Goal: Task Accomplishment & Management: Use online tool/utility

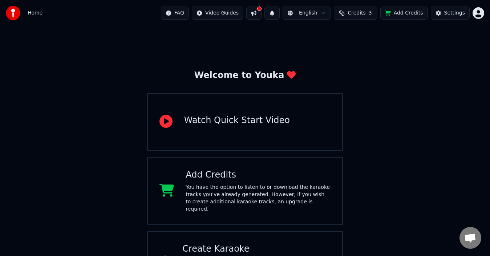
click at [360, 11] on span "Credits" at bounding box center [357, 12] width 18 height 7
click at [358, 71] on button "Refresh" at bounding box center [360, 67] width 37 height 13
click at [262, 11] on button at bounding box center [253, 13] width 15 height 13
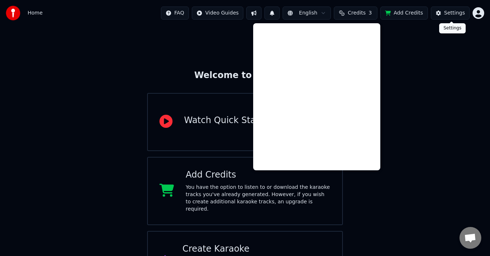
click at [439, 14] on button "Settings" at bounding box center [450, 13] width 39 height 13
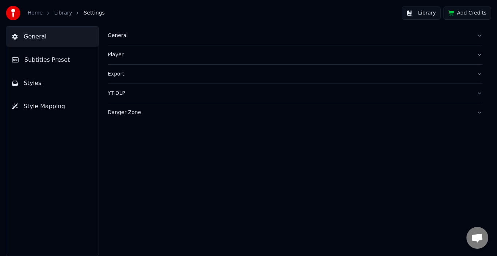
click at [339, 55] on div "Player" at bounding box center [289, 54] width 363 height 7
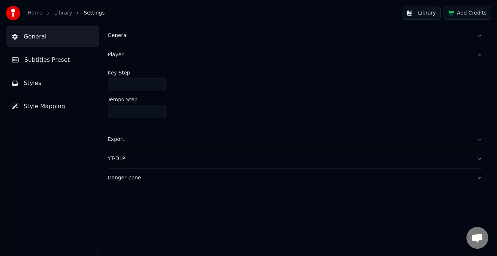
click at [414, 9] on button "Library" at bounding box center [420, 13] width 39 height 13
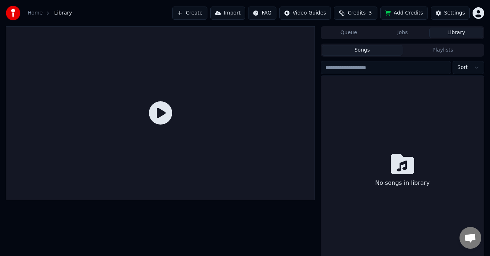
click at [401, 36] on button "Jobs" at bounding box center [403, 33] width 54 height 11
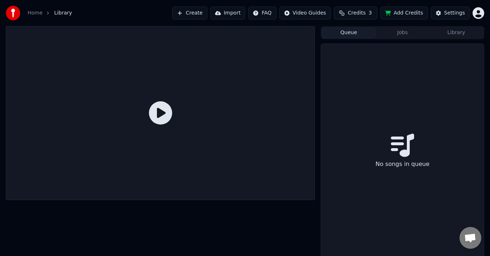
click at [356, 35] on button "Queue" at bounding box center [349, 33] width 54 height 11
click at [408, 33] on button "Jobs" at bounding box center [403, 33] width 54 height 11
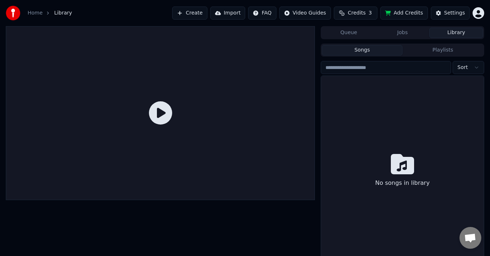
click at [442, 33] on button "Library" at bounding box center [457, 33] width 54 height 11
click at [34, 15] on link "Home" at bounding box center [35, 12] width 15 height 7
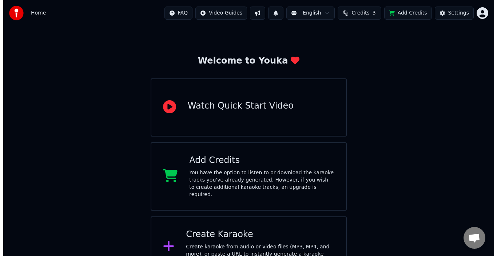
scroll to position [29, 0]
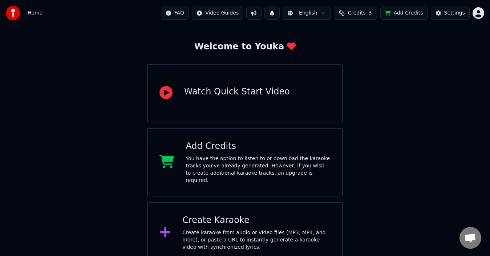
click at [245, 161] on div "You have the option to listen to or download the karaoke tracks you've already …" at bounding box center [258, 169] width 145 height 29
click at [267, 216] on div "Create Karaoke" at bounding box center [256, 221] width 148 height 12
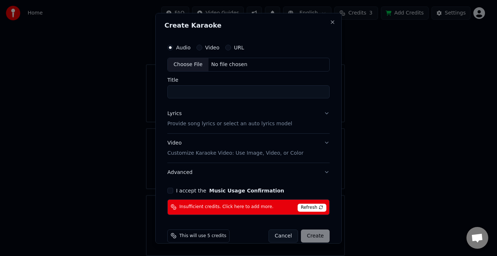
scroll to position [11, 0]
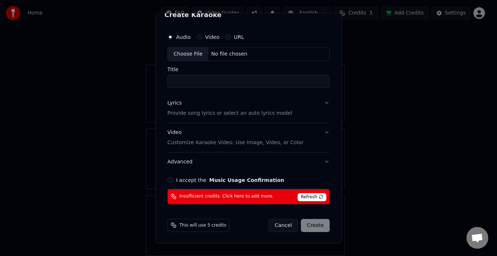
click at [203, 226] on span "This will use 5 credits" at bounding box center [202, 225] width 47 height 6
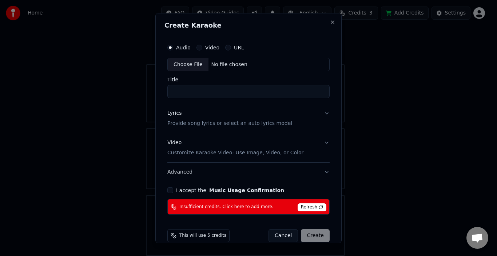
click at [321, 23] on h2 "Create Karaoke" at bounding box center [248, 25] width 168 height 7
click at [329, 23] on button "Close" at bounding box center [332, 22] width 6 height 6
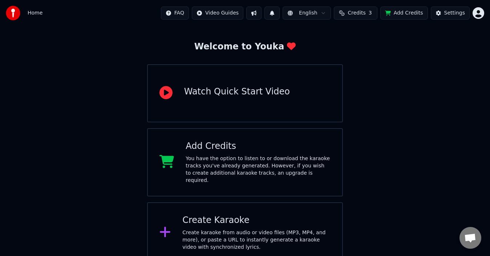
click at [374, 80] on div "Welcome to Youka Watch Quick Start Video Add Credits You have the option to lis…" at bounding box center [245, 130] width 490 height 266
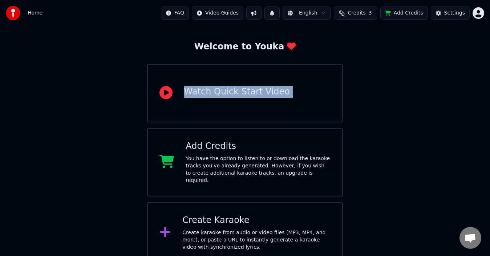
click at [374, 80] on div "Welcome to Youka Watch Quick Start Video Add Credits You have the option to lis…" at bounding box center [245, 130] width 490 height 266
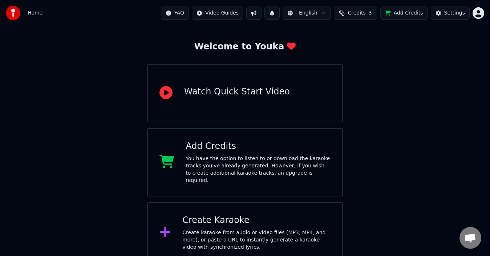
drag, startPoint x: 162, startPoint y: 52, endPoint x: 159, endPoint y: 55, distance: 4.1
click at [159, 55] on div "Welcome to Youka Watch Quick Start Video Add Credits You have the option to lis…" at bounding box center [245, 152] width 196 height 222
click at [475, 236] on span "Open chat" at bounding box center [471, 239] width 12 height 10
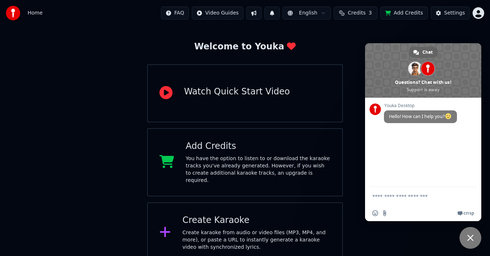
click at [355, 146] on div "Welcome to Youka Watch Quick Start Video Add Credits You have the option to lis…" at bounding box center [245, 130] width 490 height 266
click at [463, 233] on span "Close chat" at bounding box center [471, 238] width 22 height 22
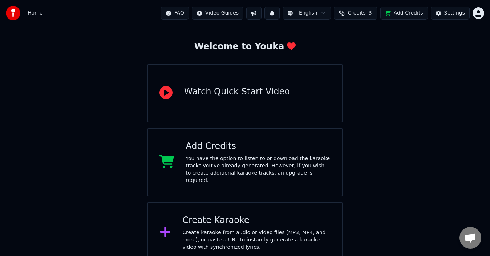
click at [14, 11] on img at bounding box center [13, 13] width 15 height 15
click at [330, 145] on div "Add Credits" at bounding box center [258, 147] width 145 height 12
click at [405, 13] on button "Add Credits" at bounding box center [405, 13] width 48 height 13
click at [238, 219] on div "Create Karaoke" at bounding box center [256, 221] width 148 height 12
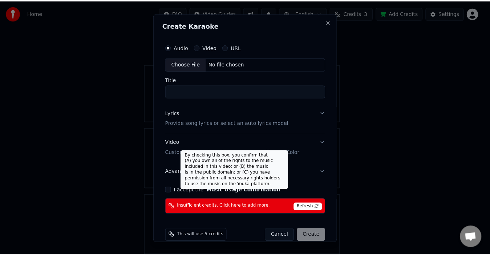
scroll to position [11, 0]
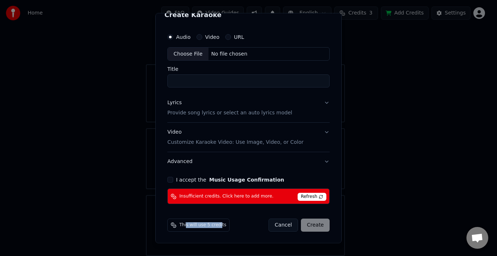
drag, startPoint x: 217, startPoint y: 225, endPoint x: 144, endPoint y: 221, distance: 73.6
click at [144, 221] on body "Home FAQ Video Guides English Credits 3 Add Credits Settings Welcome to Youka W…" at bounding box center [245, 113] width 490 height 285
